Goal: Find contact information: Find contact information

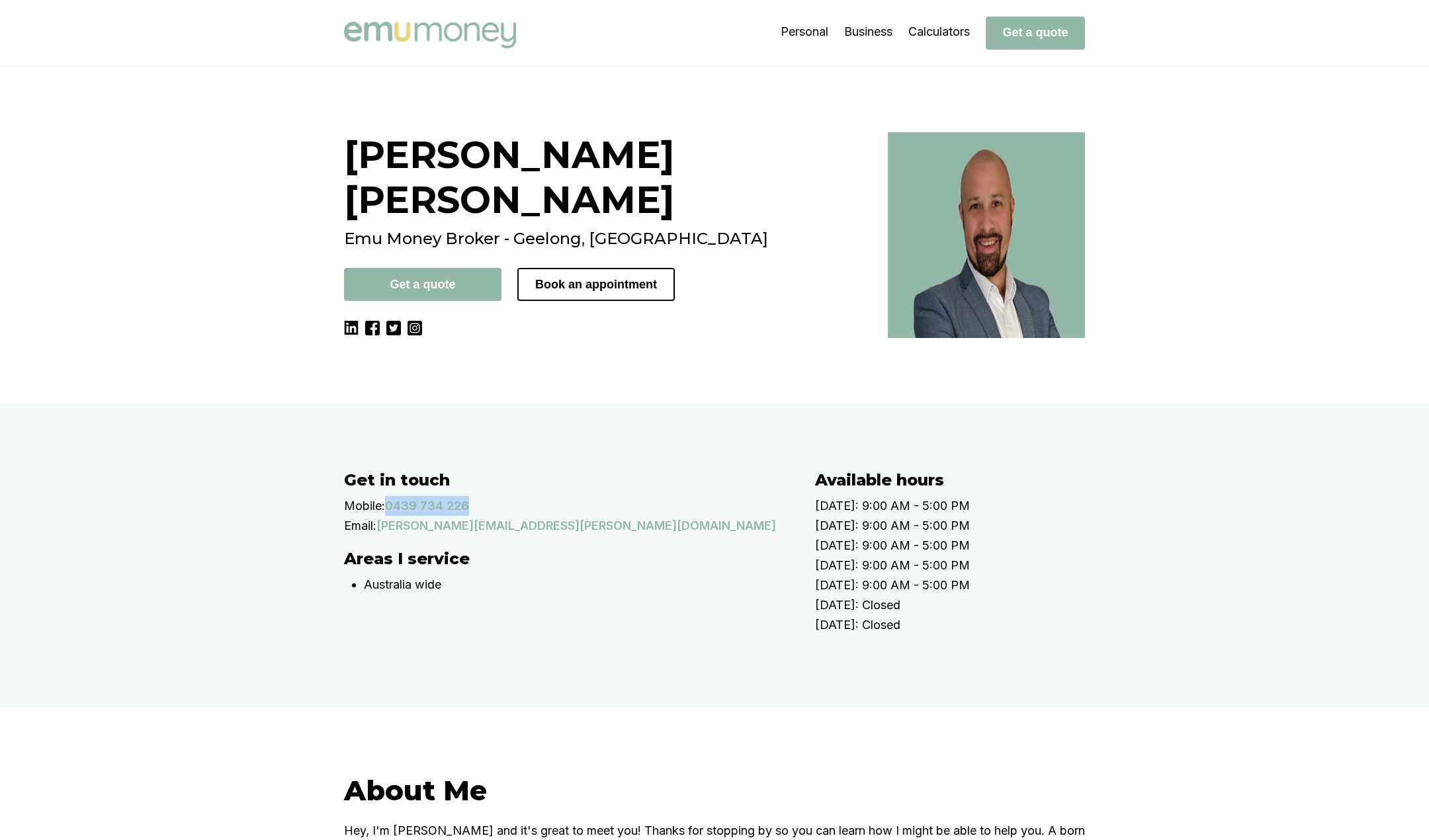
drag, startPoint x: 490, startPoint y: 560, endPoint x: 395, endPoint y: 558, distance: 95.0
click at [395, 516] on div "Mobile: [PHONE_NUMBER]" at bounding box center [566, 506] width 445 height 20
copy p "0439 734 226"
drag, startPoint x: 593, startPoint y: 575, endPoint x: 386, endPoint y: 569, distance: 207.1
click at [386, 536] on div "Email: [PERSON_NAME][EMAIL_ADDRESS][PERSON_NAME][DOMAIN_NAME]" at bounding box center [566, 525] width 445 height 20
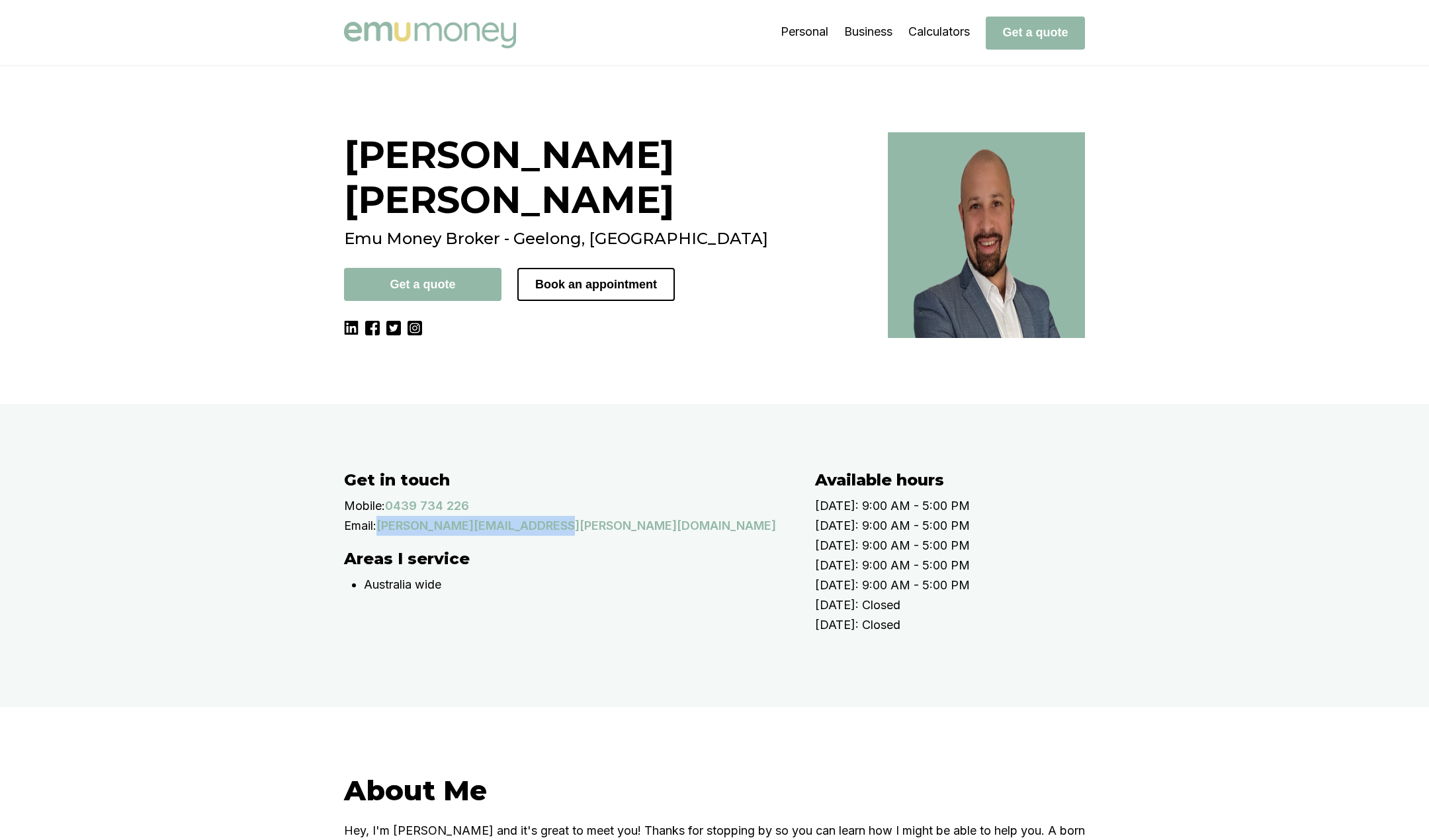
copy p "[PERSON_NAME][EMAIL_ADDRESS][PERSON_NAME][DOMAIN_NAME]"
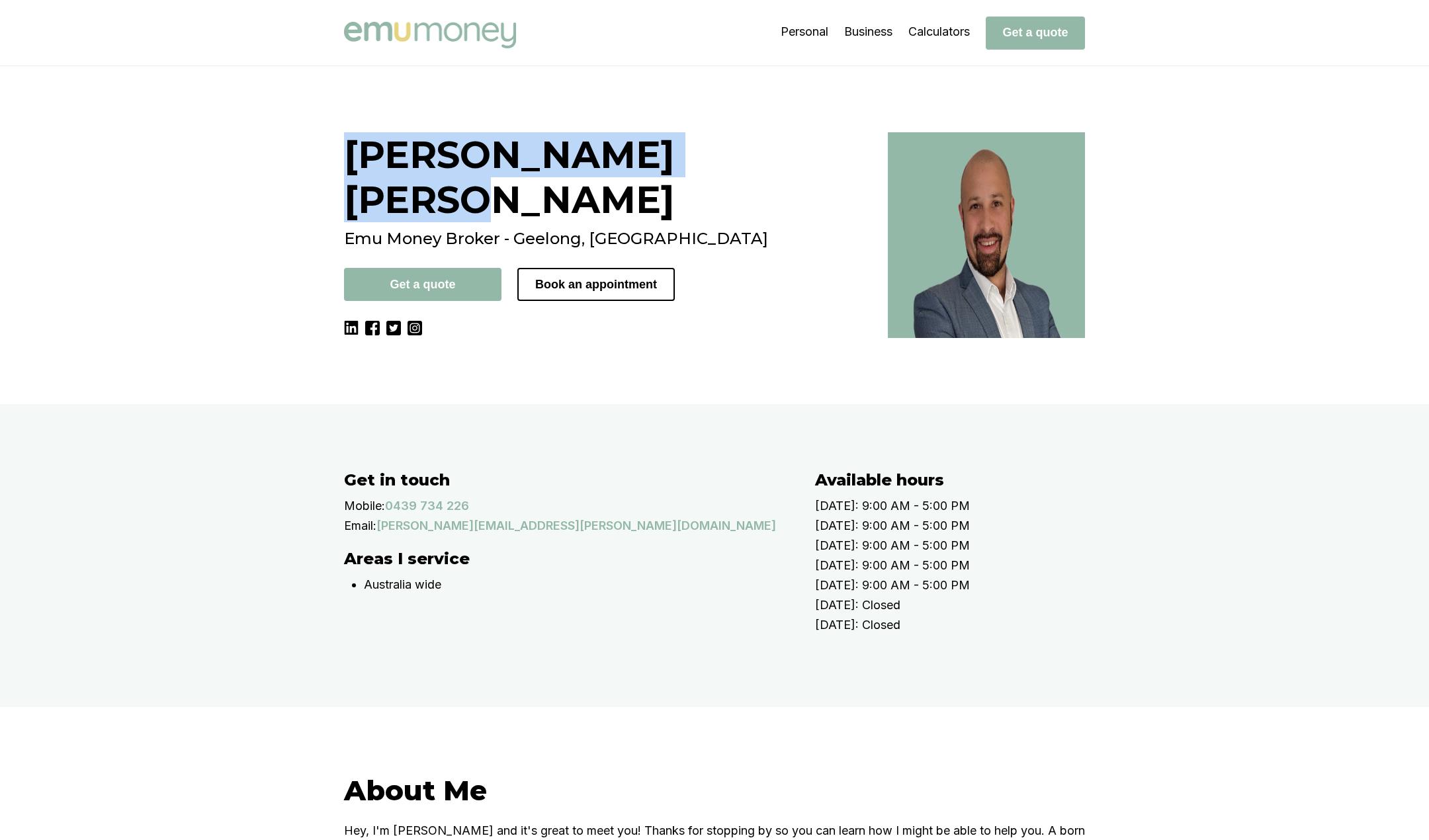
drag, startPoint x: 586, startPoint y: 144, endPoint x: 352, endPoint y: 146, distance: 234.0
click at [352, 146] on h1 "[PERSON_NAME]" at bounding box center [608, 177] width 528 height 90
copy h1 "[PERSON_NAME]"
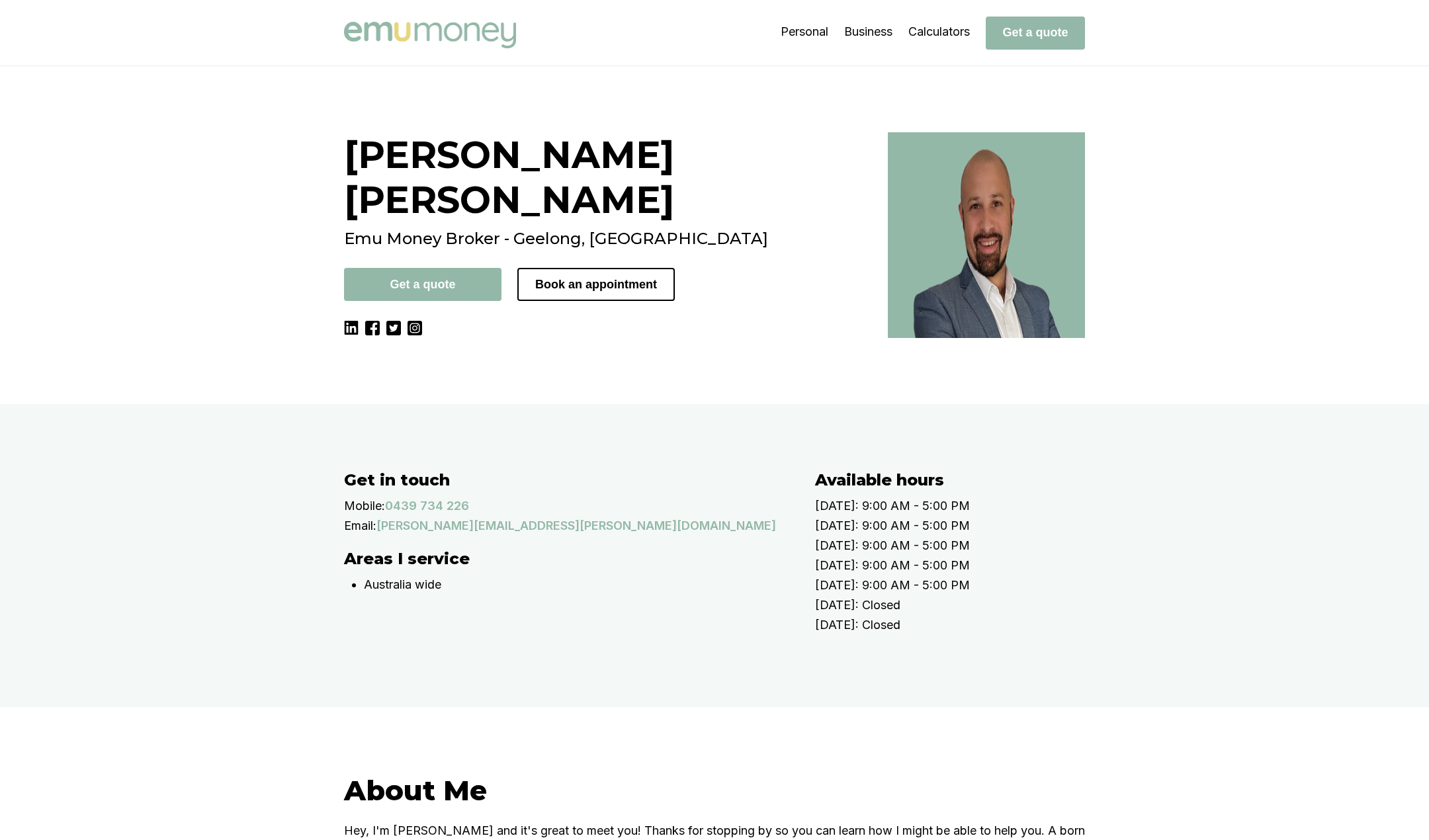
click at [496, 536] on div "Get in touch Mobile: [PHONE_NUMBER] Email: [PERSON_NAME][EMAIL_ADDRESS][PERSON_…" at bounding box center [566, 504] width 445 height 66
drag, startPoint x: 481, startPoint y: 549, endPoint x: 396, endPoint y: 559, distance: 85.6
click at [396, 516] on div "Mobile: [PHONE_NUMBER]" at bounding box center [566, 506] width 445 height 20
copy p "0439 734 226"
